Goal: Information Seeking & Learning: Learn about a topic

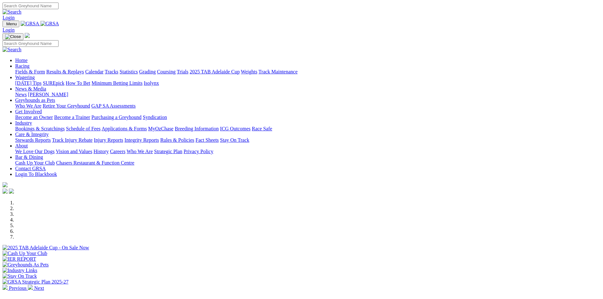
scroll to position [127, 0]
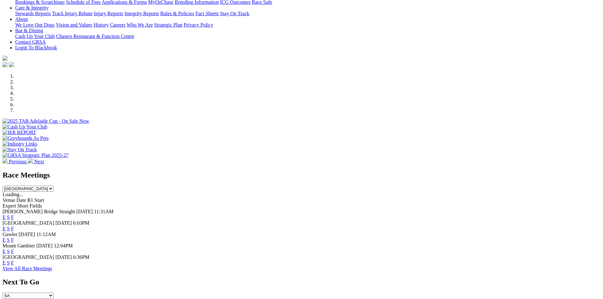
click at [14, 226] on link "F" at bounding box center [12, 228] width 3 height 5
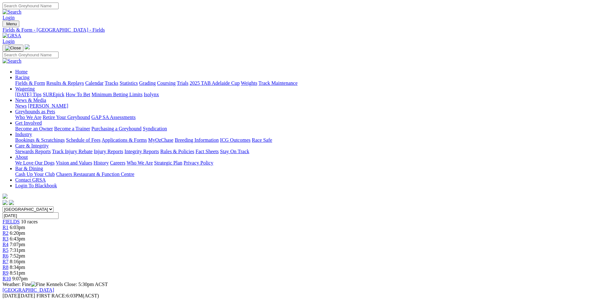
click at [104, 80] on link "Calendar" at bounding box center [94, 82] width 18 height 5
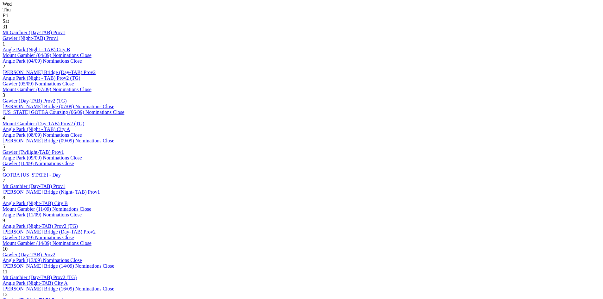
scroll to position [317, 0]
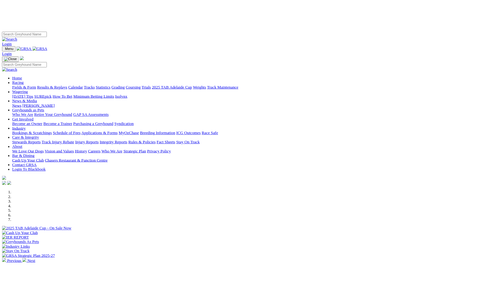
scroll to position [127, 0]
